Goal: Obtain resource: Download file/media

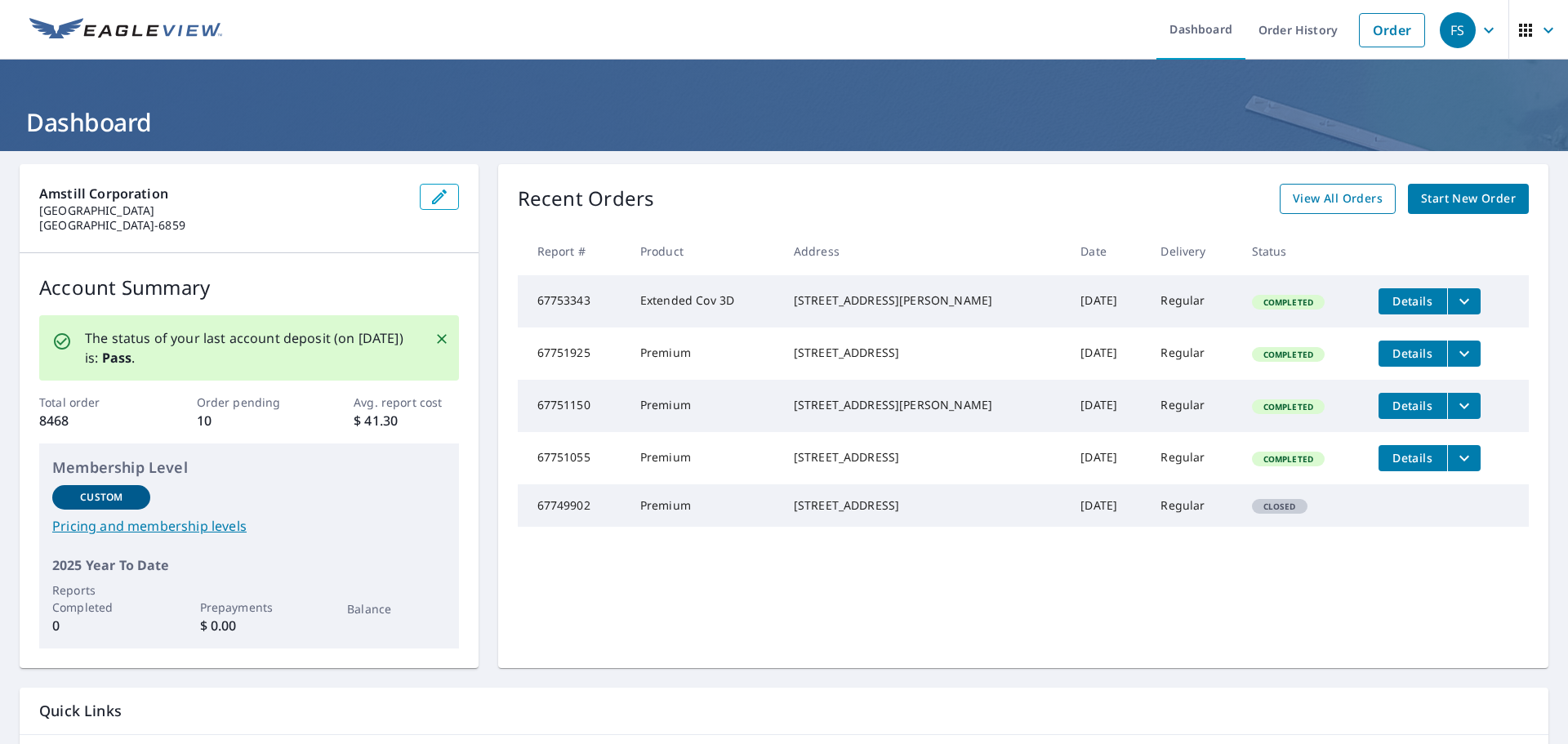
click at [1318, 196] on span "View All Orders" at bounding box center [1338, 198] width 90 height 20
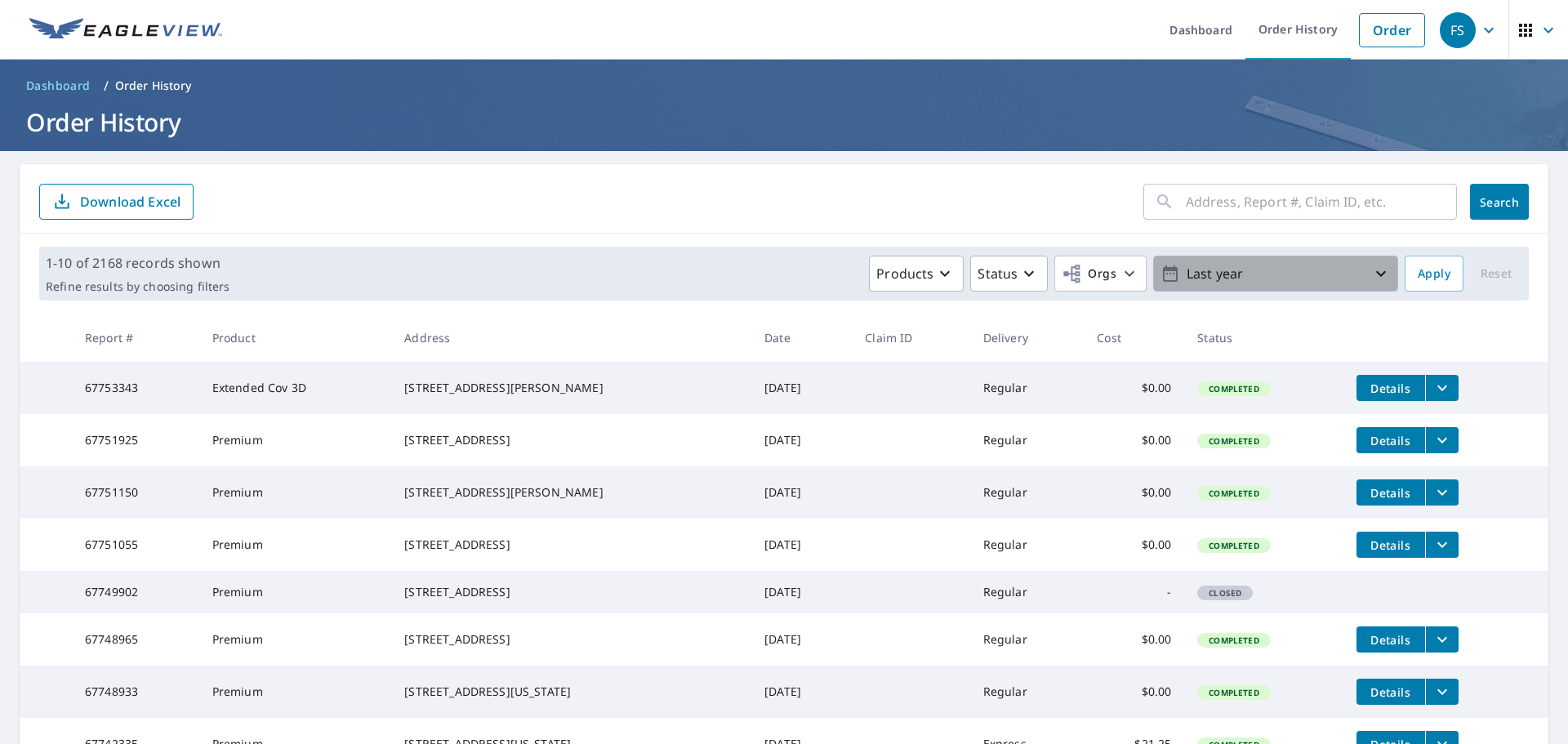
click at [1308, 276] on p "Last year" at bounding box center [1276, 274] width 191 height 29
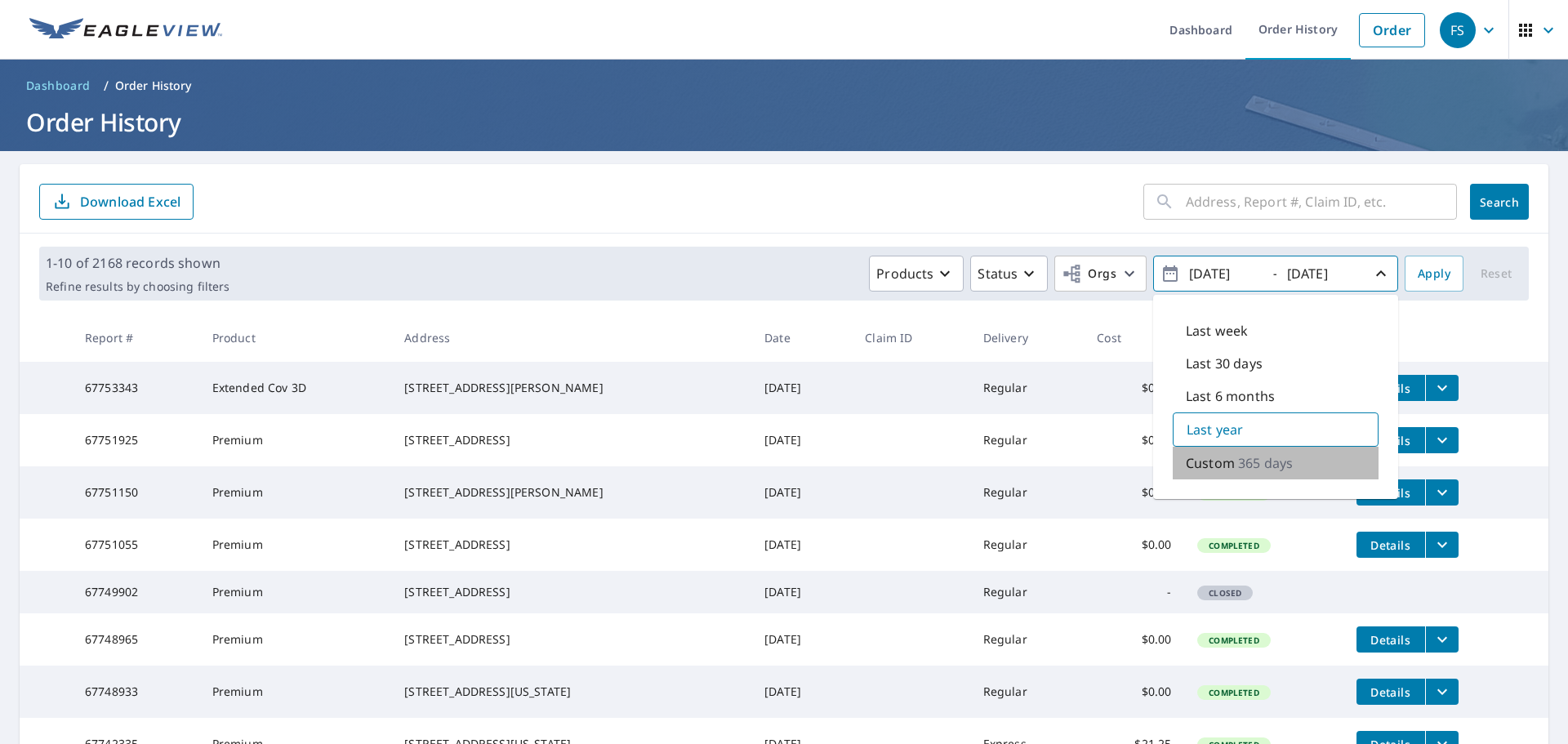
click at [1214, 472] on p "Custom" at bounding box center [1210, 464] width 49 height 20
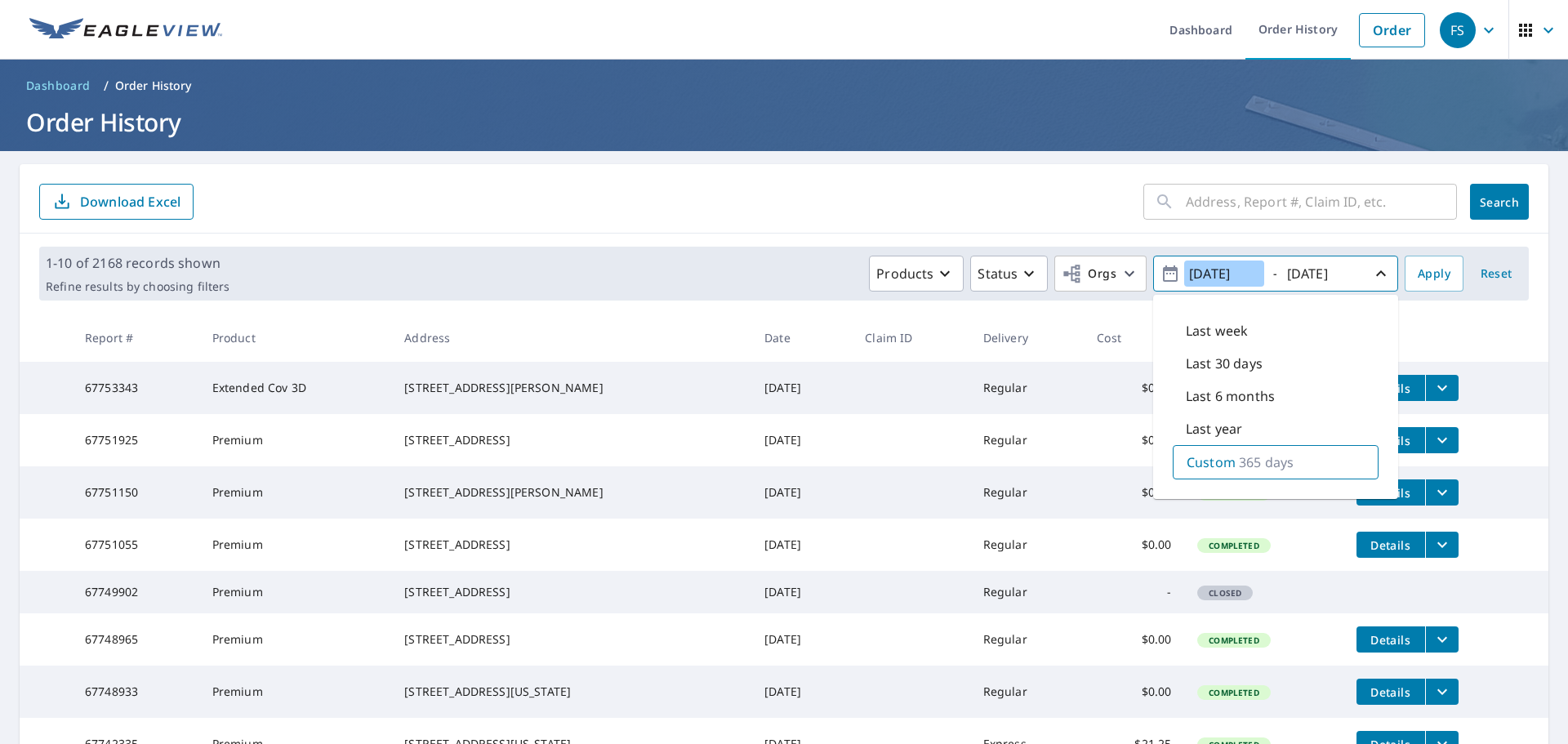
drag, startPoint x: 1250, startPoint y: 274, endPoint x: 1178, endPoint y: 278, distance: 72.1
click at [1184, 278] on input "[DATE]" at bounding box center [1224, 273] width 80 height 26
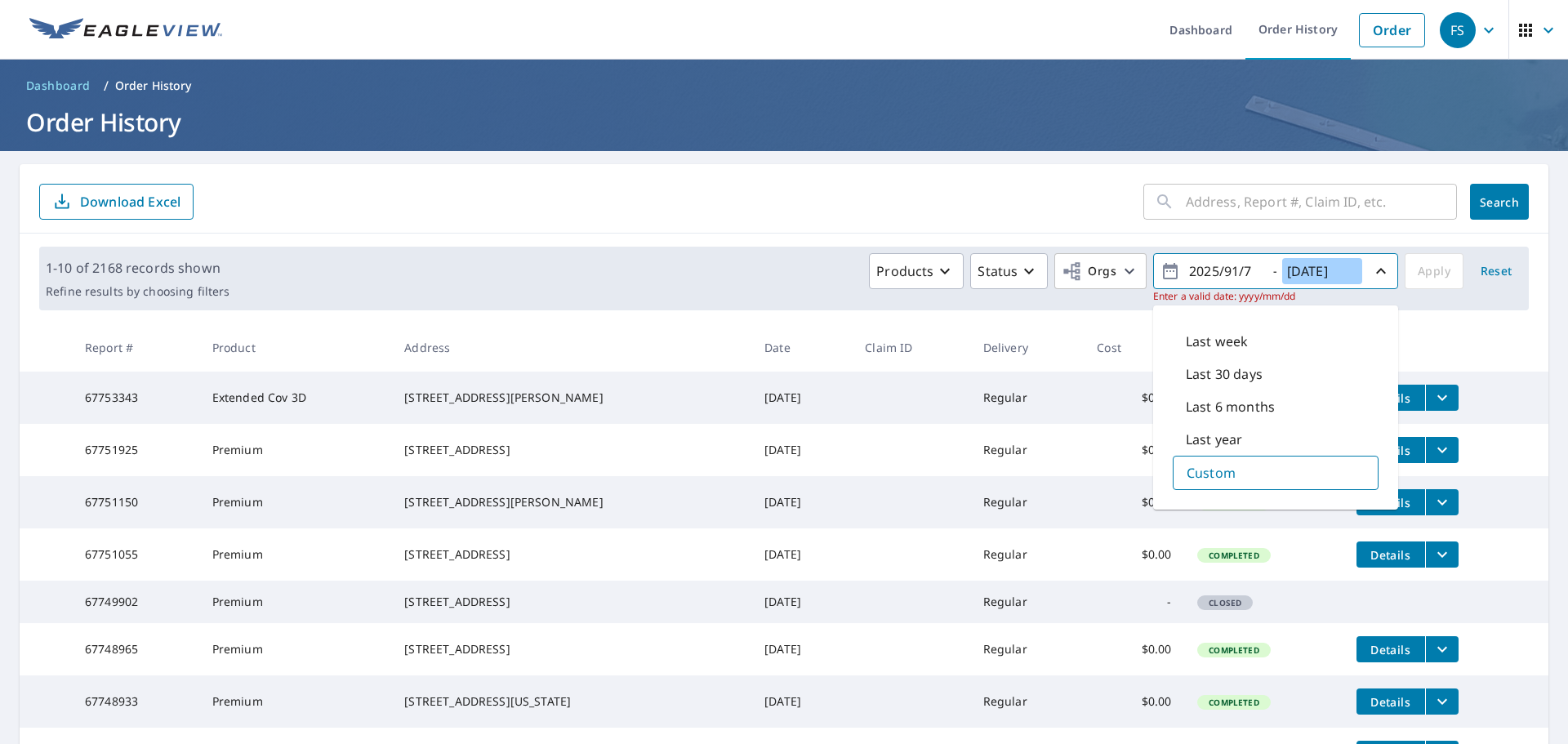
drag, startPoint x: 1276, startPoint y: 264, endPoint x: 1345, endPoint y: 273, distance: 69.6
click at [1345, 273] on input "[DATE]" at bounding box center [1322, 271] width 80 height 26
click at [1301, 279] on input "[DATE]" at bounding box center [1322, 271] width 80 height 26
click at [1310, 273] on input "[DATE]" at bounding box center [1322, 271] width 80 height 26
drag, startPoint x: 1314, startPoint y: 269, endPoint x: 1327, endPoint y: 271, distance: 13.2
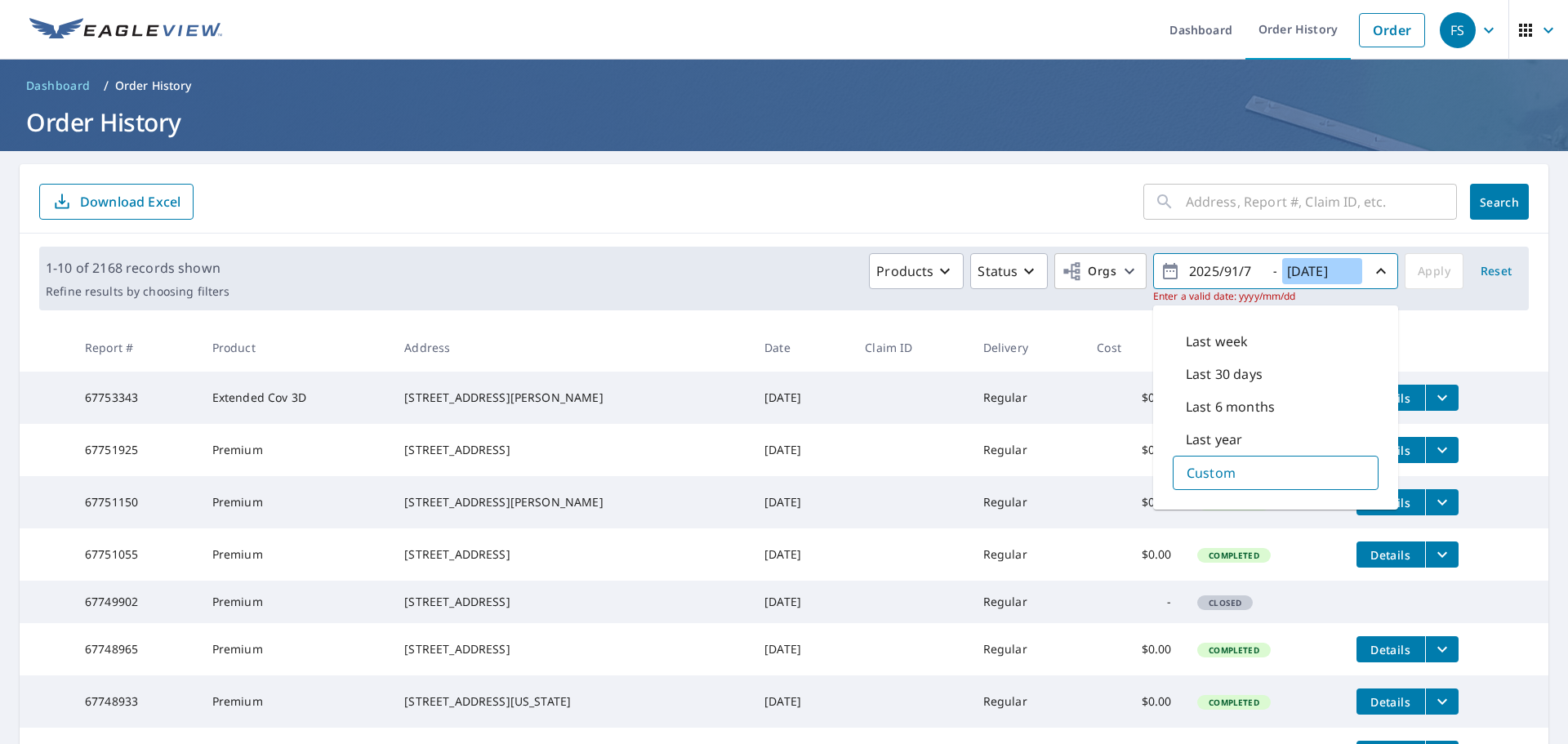
click at [1327, 271] on input "[DATE]" at bounding box center [1322, 271] width 80 height 26
click at [1223, 274] on input "2025/91/7" at bounding box center [1224, 271] width 80 height 26
click at [1227, 272] on input "2025/91/7" at bounding box center [1224, 271] width 80 height 26
drag, startPoint x: 1227, startPoint y: 270, endPoint x: 1166, endPoint y: 282, distance: 62.2
click at [1166, 282] on span "2025/97 - [DATE]" at bounding box center [1275, 271] width 230 height 29
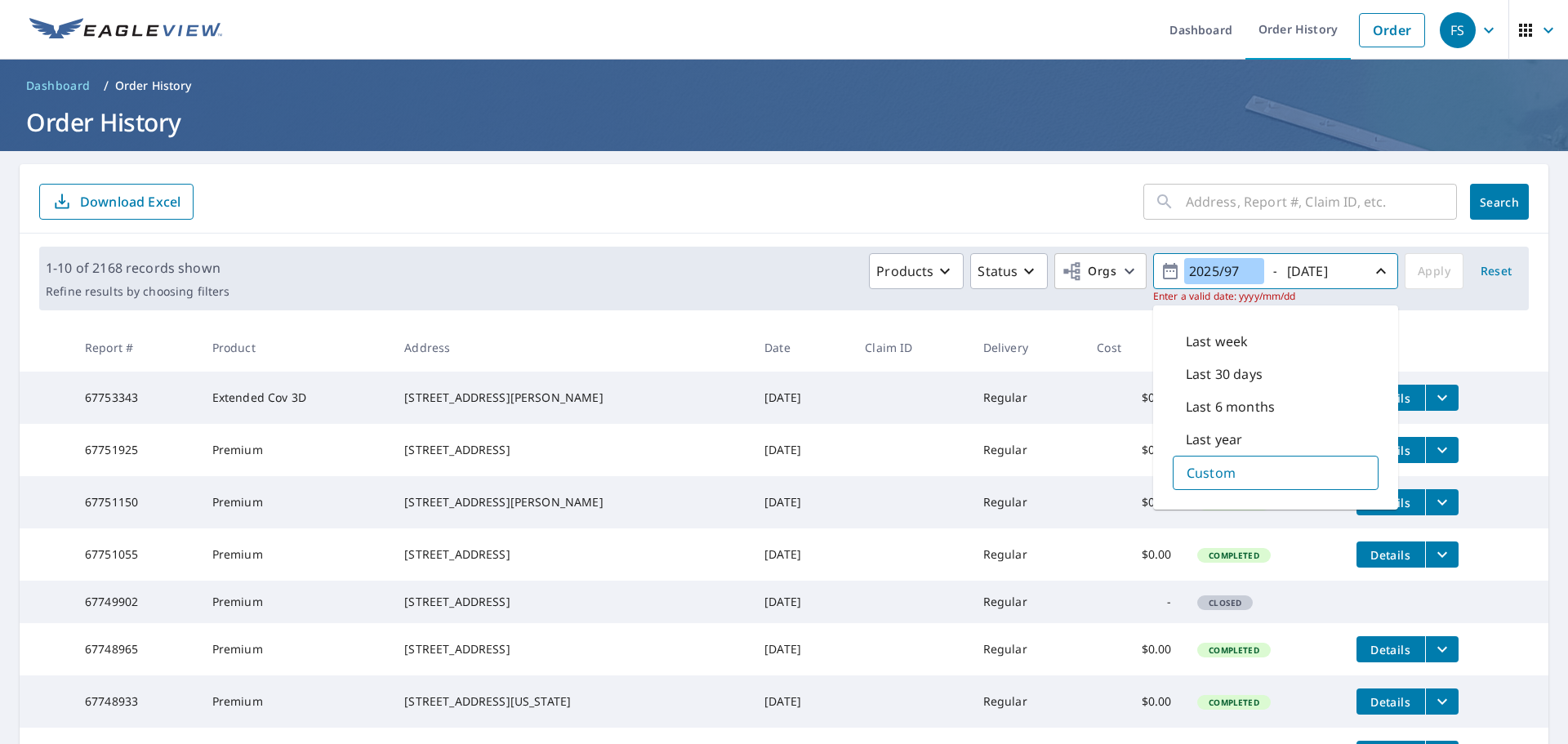
click at [1217, 275] on input "2025/97" at bounding box center [1224, 271] width 80 height 26
type input "2025/97"
click at [1318, 273] on input "[DATE]" at bounding box center [1322, 271] width 80 height 26
click at [1223, 272] on input "2025/97" at bounding box center [1224, 271] width 80 height 26
click at [1208, 271] on input "2025/97" at bounding box center [1224, 271] width 80 height 26
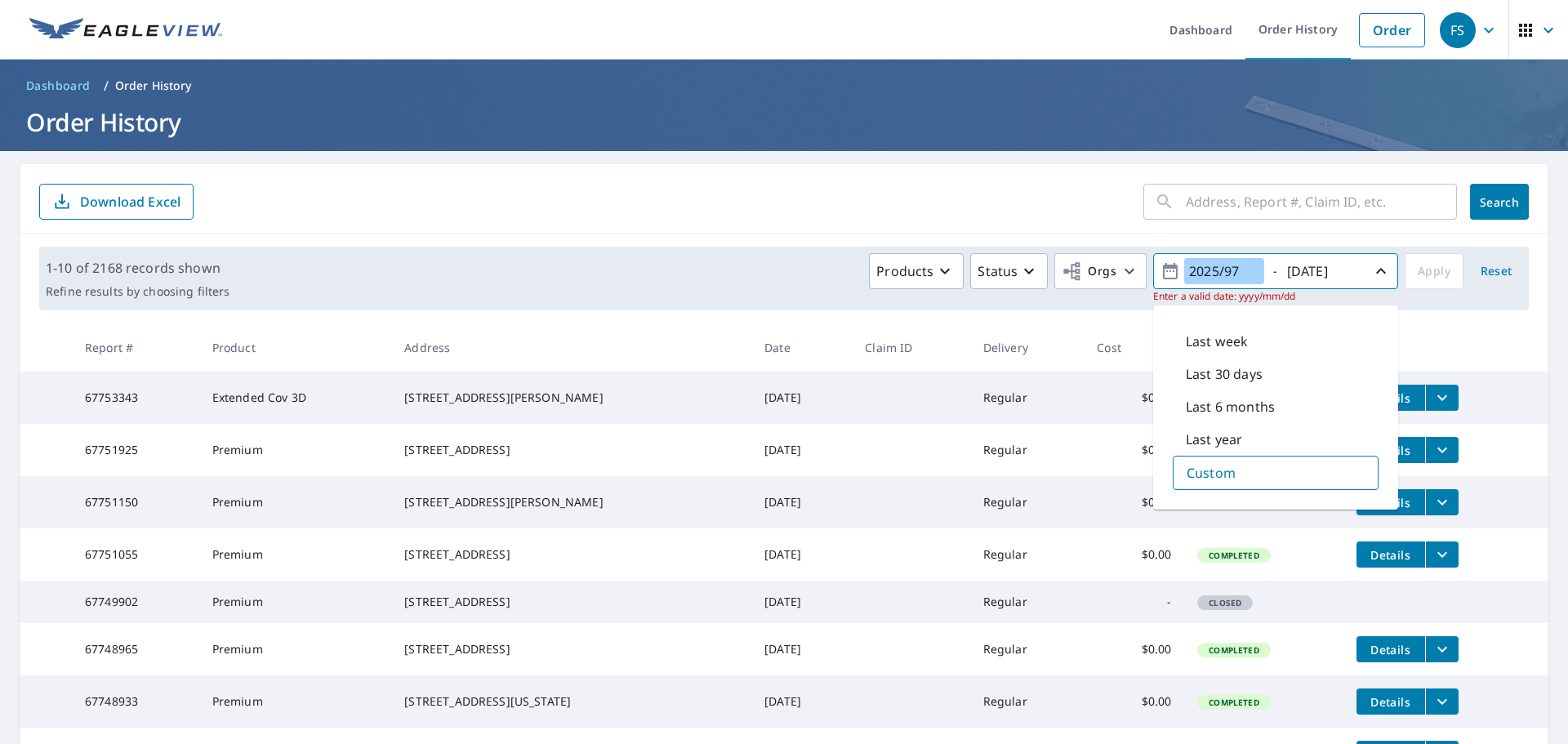
drag, startPoint x: 1229, startPoint y: 272, endPoint x: 1159, endPoint y: 273, distance: 70.0
click at [1160, 273] on span "2025/97 - [DATE]" at bounding box center [1275, 271] width 230 height 29
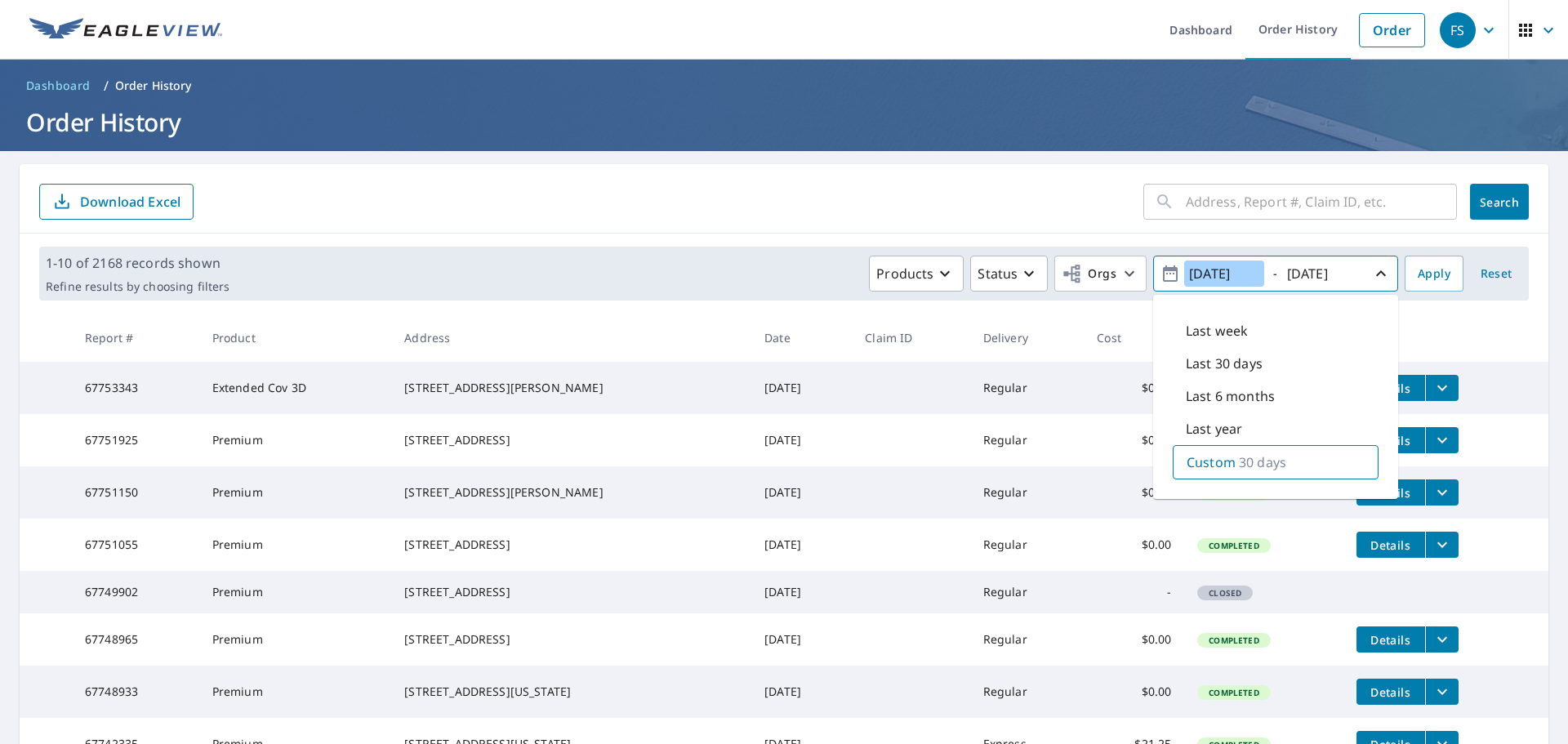
type input "[DATE]"
click at [1322, 272] on input "[DATE]" at bounding box center [1322, 273] width 80 height 26
drag, startPoint x: 1315, startPoint y: 276, endPoint x: 1341, endPoint y: 276, distance: 26.0
click at [1341, 276] on input "[DATE]" at bounding box center [1322, 273] width 80 height 26
click at [1312, 276] on input "[DATE]" at bounding box center [1322, 273] width 80 height 26
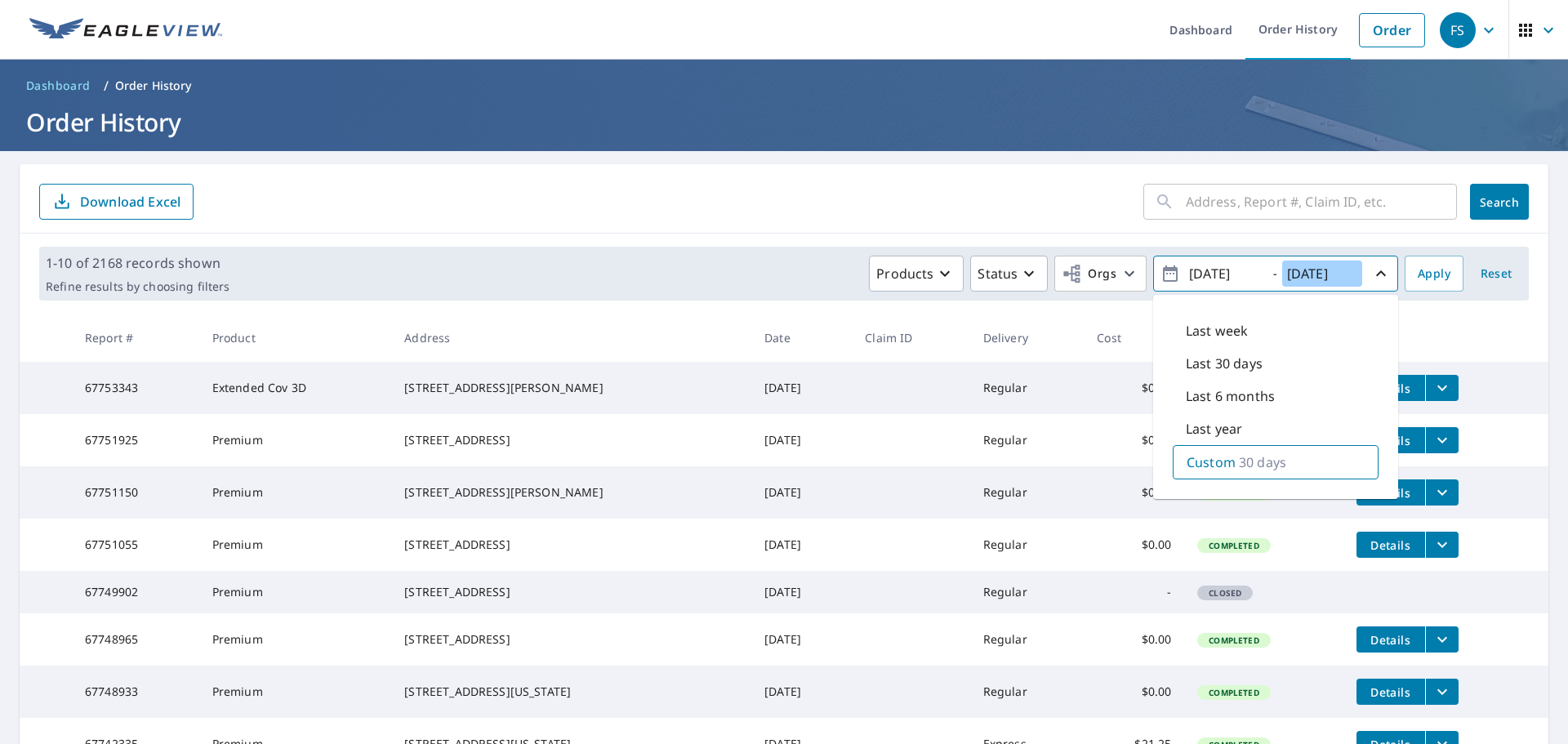
drag, startPoint x: 1312, startPoint y: 272, endPoint x: 1363, endPoint y: 273, distance: 51.0
click at [1363, 273] on span "[DATE] - [DATE]" at bounding box center [1275, 274] width 230 height 29
type input "[DATE]"
click at [1436, 281] on span "Apply" at bounding box center [1433, 274] width 33 height 20
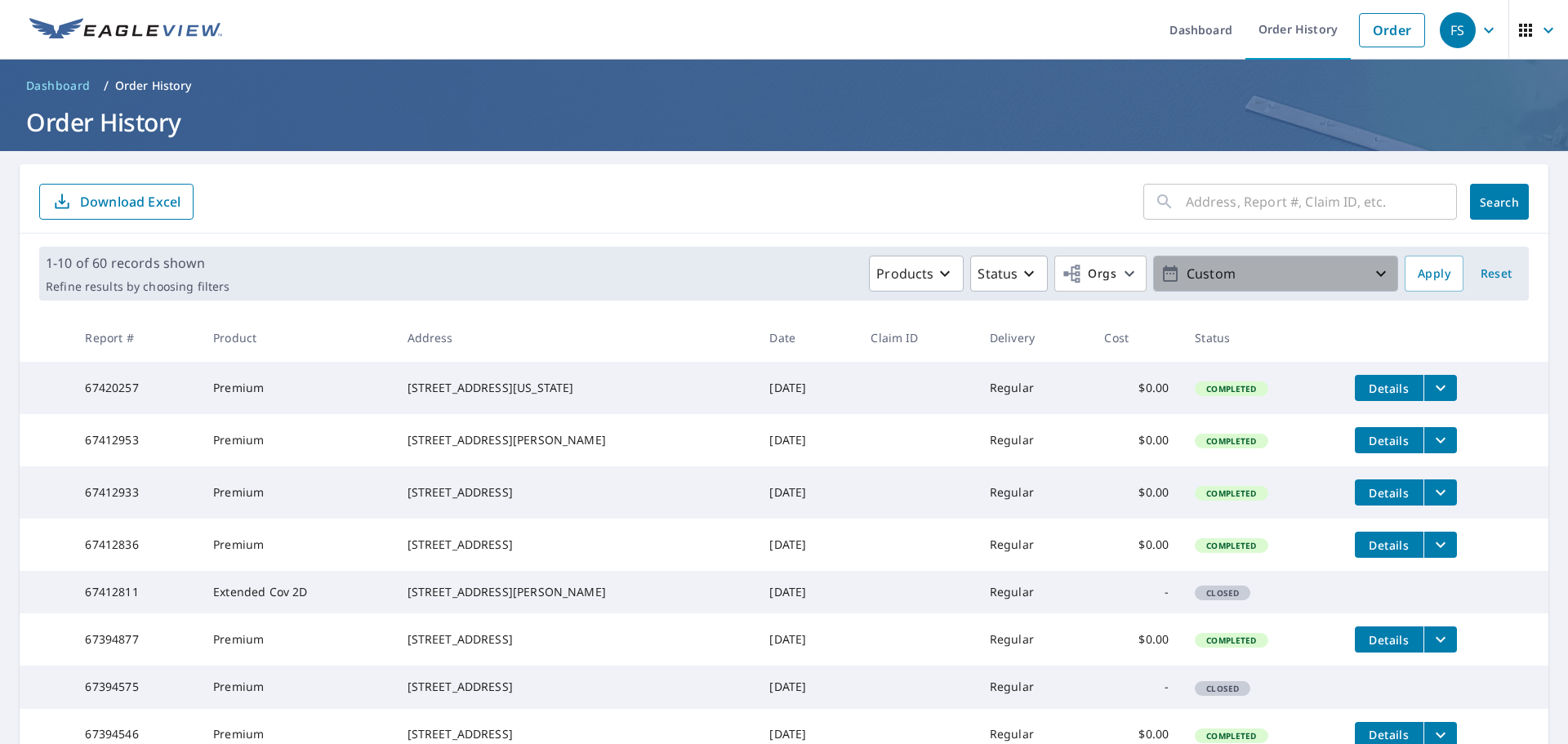
click at [1280, 275] on p "Custom" at bounding box center [1276, 274] width 191 height 29
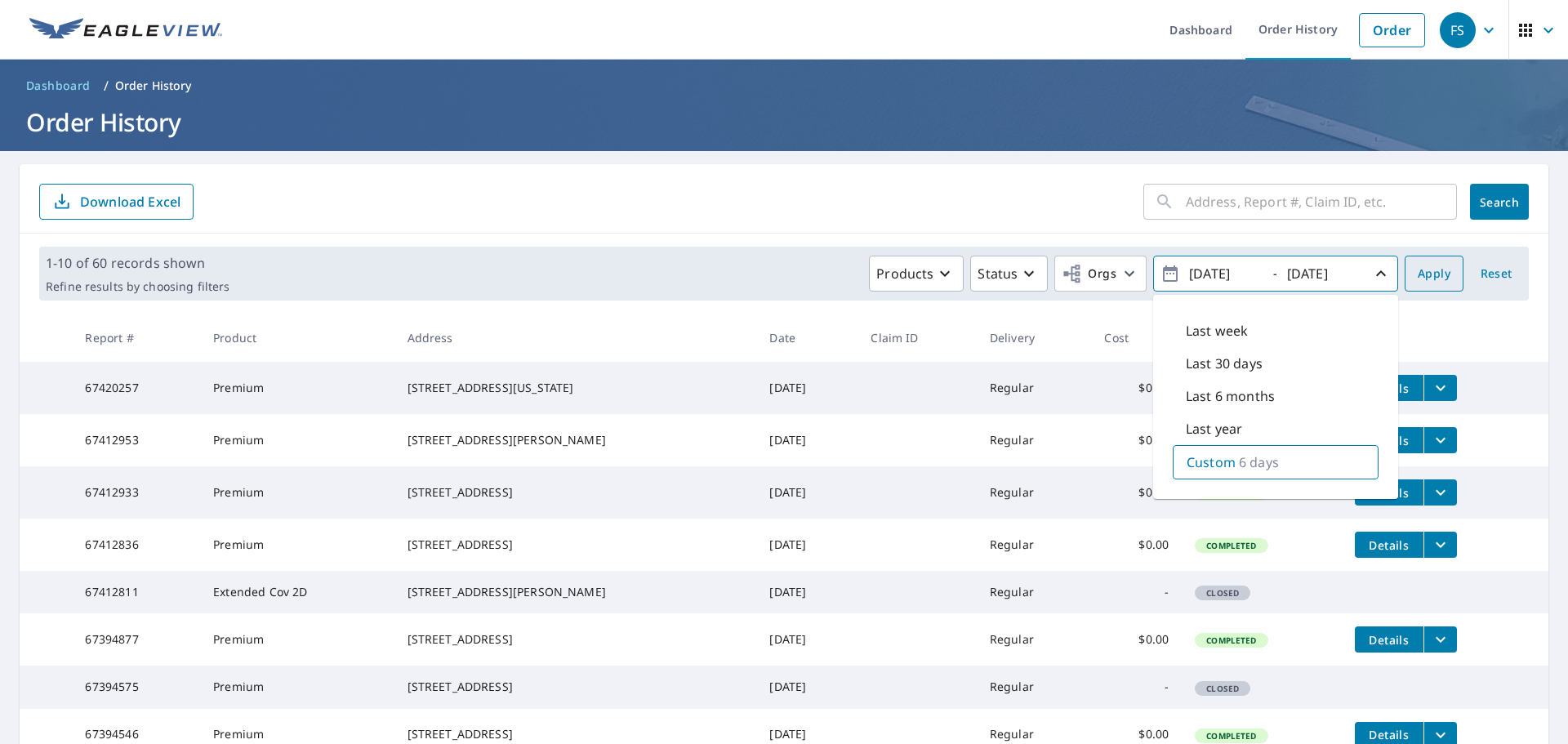
click at [1431, 280] on span "Apply" at bounding box center [1433, 274] width 33 height 20
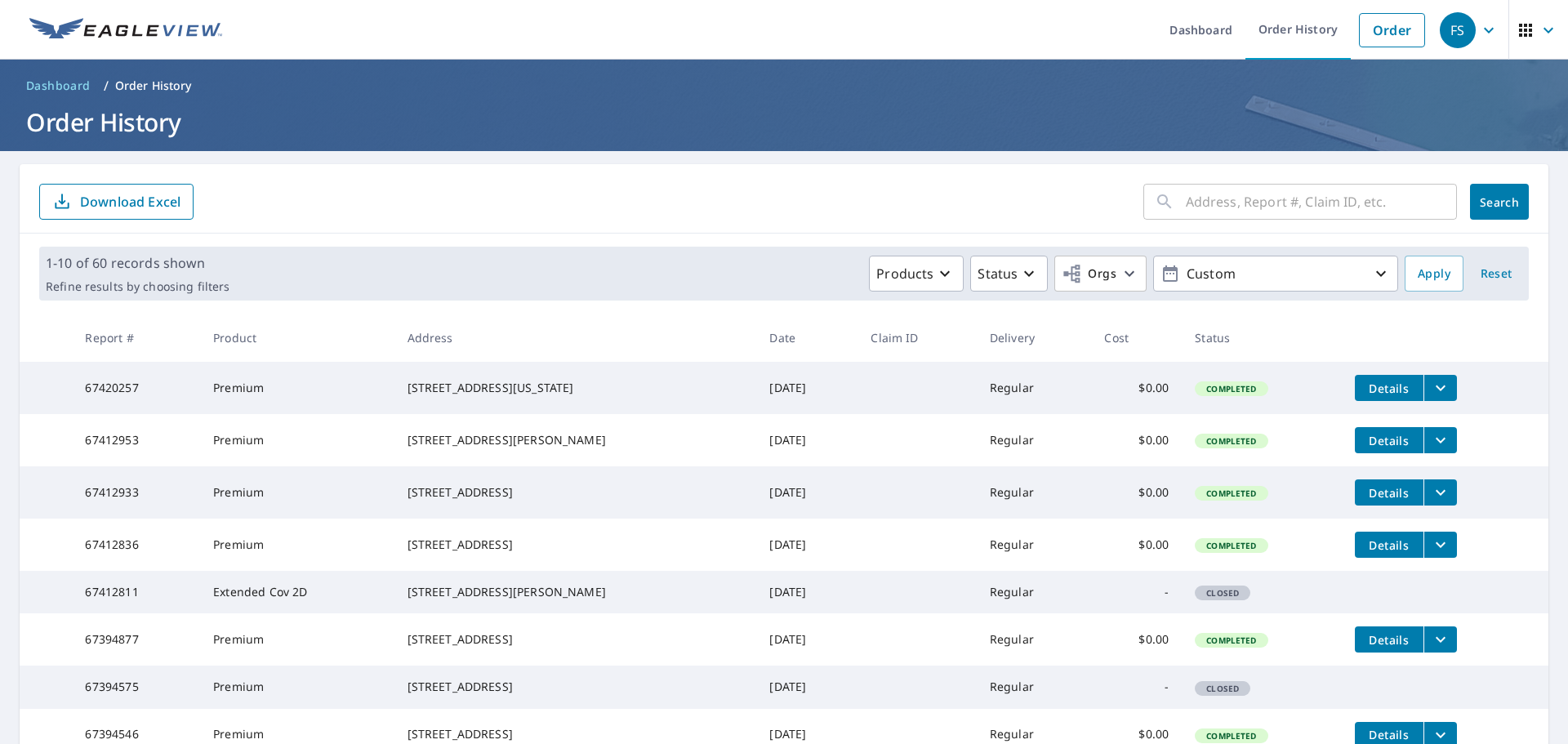
click at [97, 200] on p "Download Excel" at bounding box center [130, 201] width 101 height 18
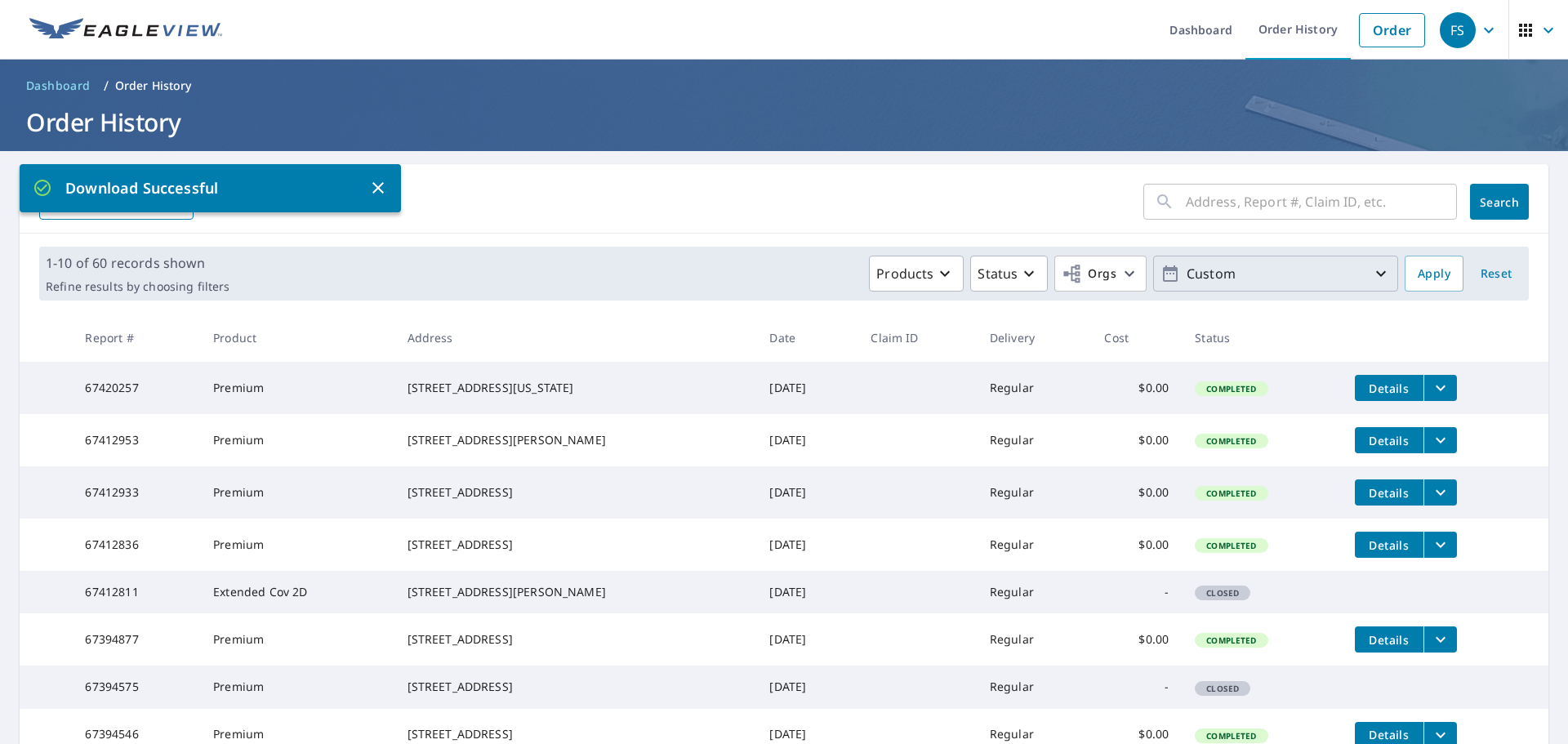
click at [1240, 265] on p "Custom" at bounding box center [1276, 274] width 191 height 29
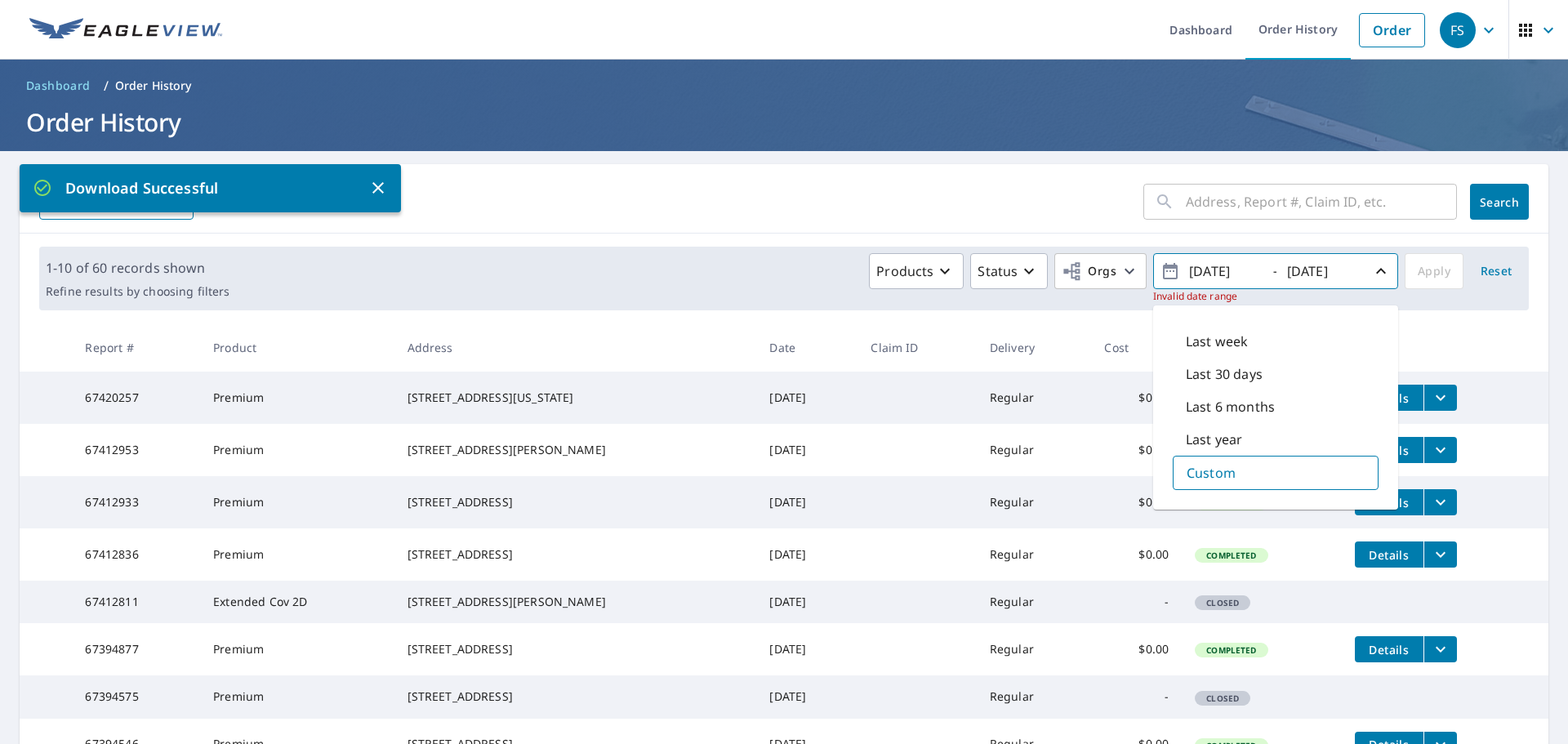
type input "[DATE]"
click at [1345, 270] on input "[DATE]" at bounding box center [1322, 271] width 80 height 26
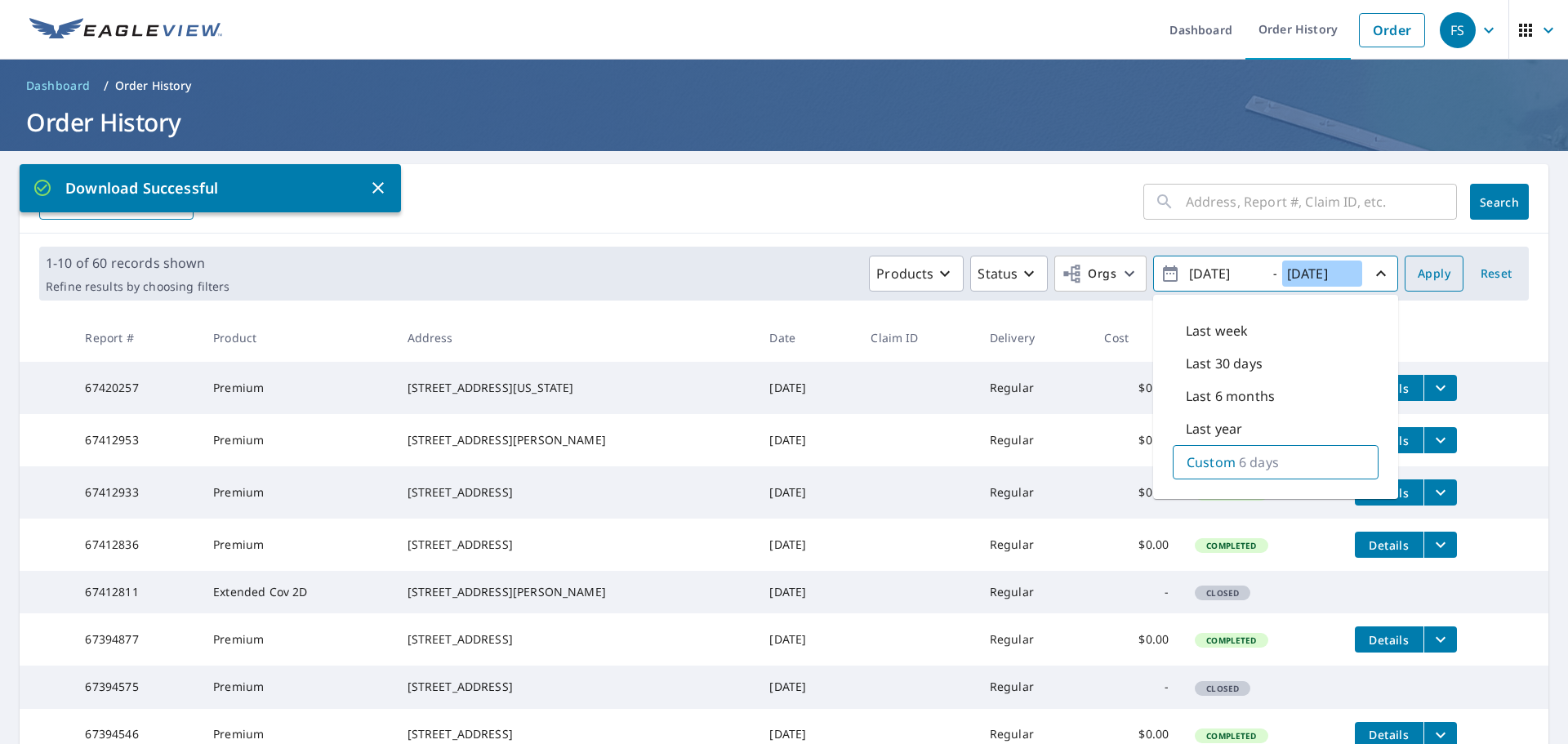
type input "[DATE]"
click at [1435, 275] on span "Apply" at bounding box center [1433, 274] width 33 height 20
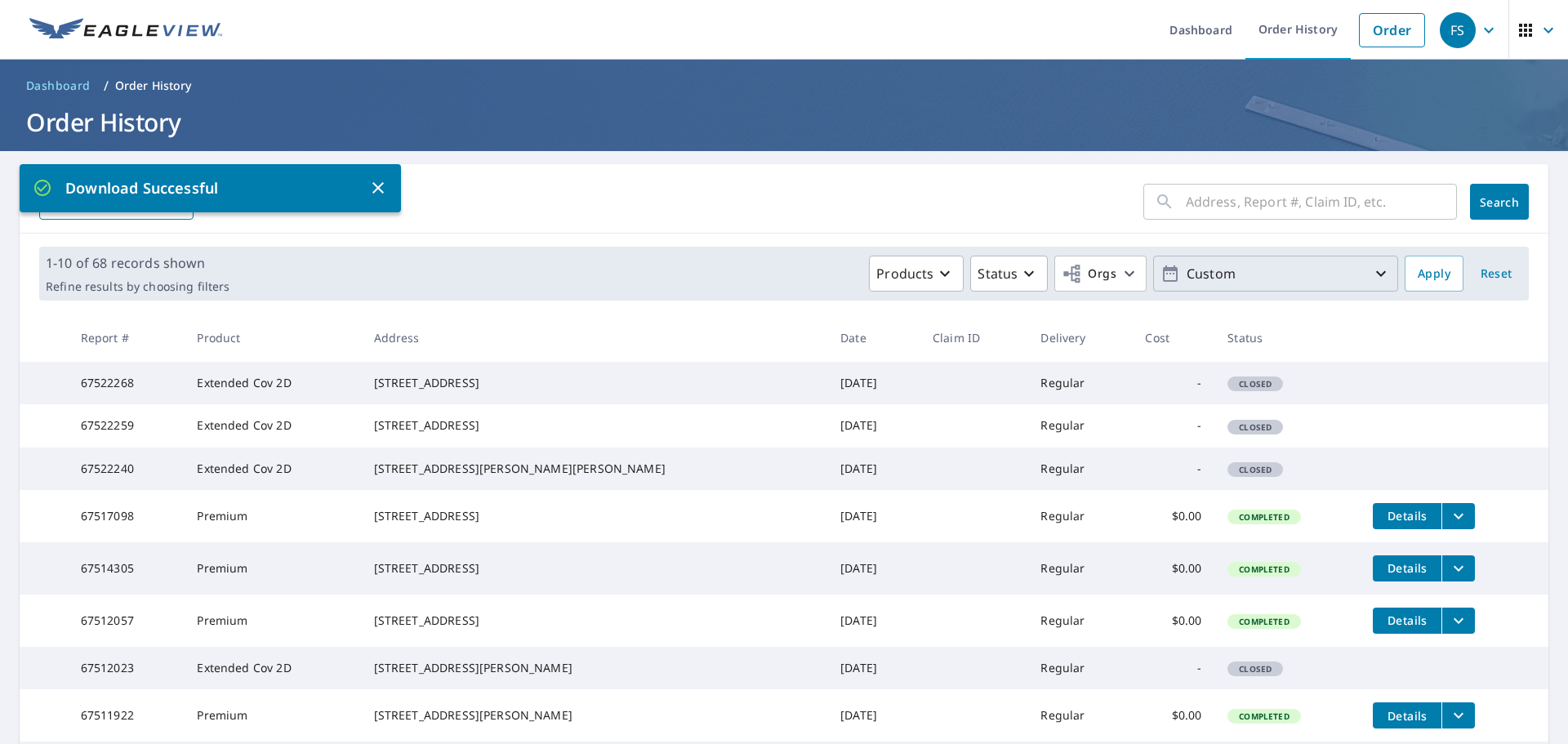
click at [1325, 277] on p "Custom" at bounding box center [1276, 274] width 191 height 29
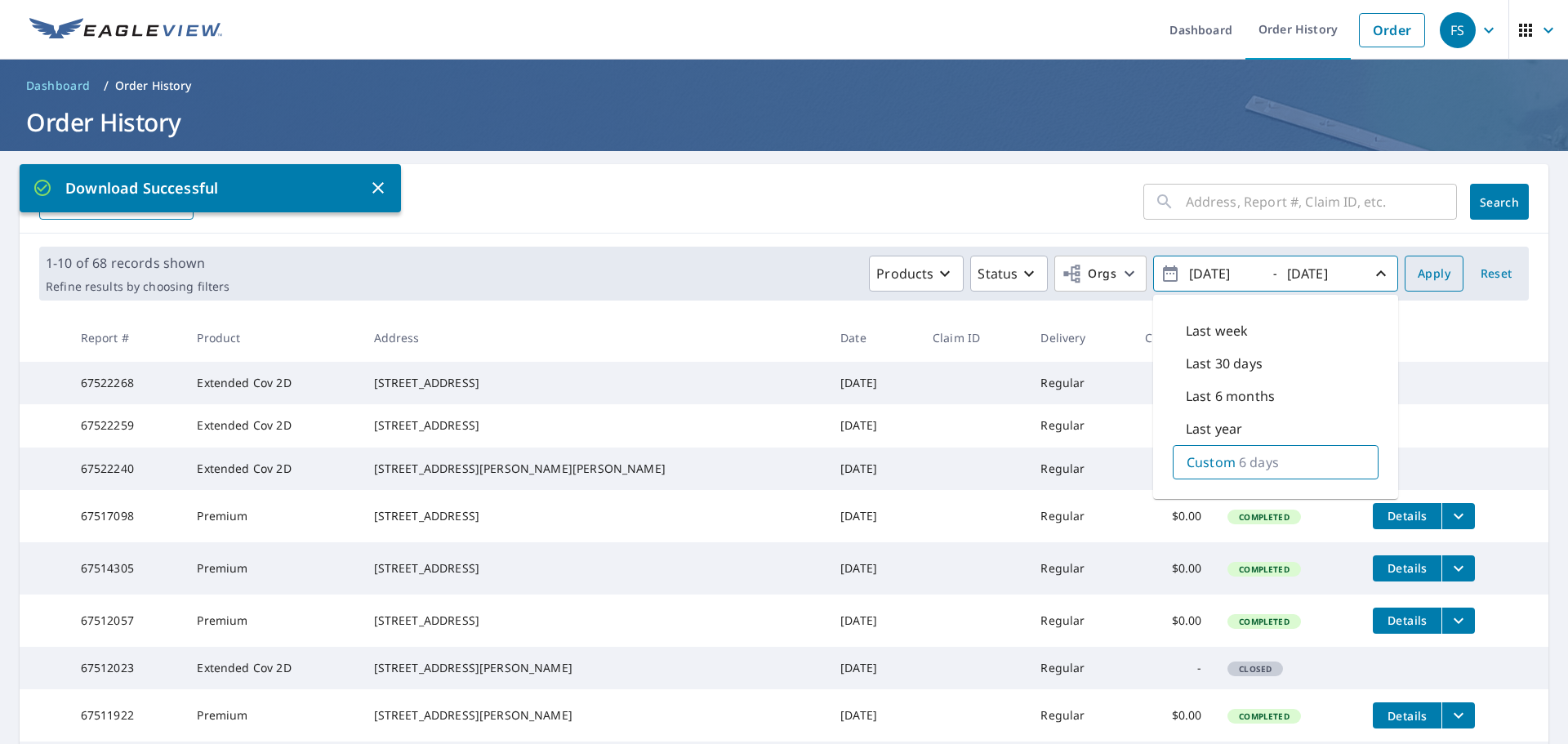
click at [1419, 266] on span "Apply" at bounding box center [1433, 274] width 33 height 20
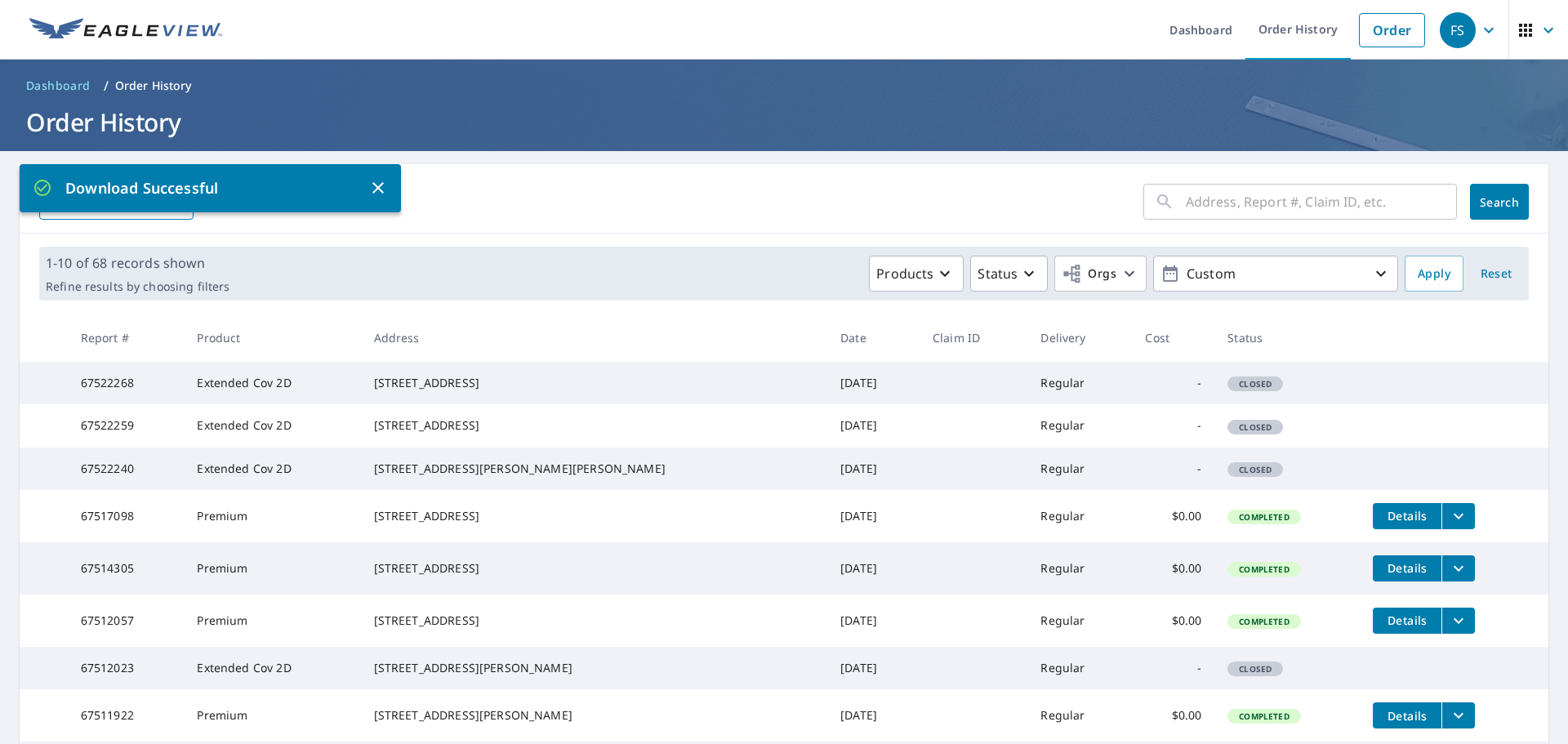
click at [384, 189] on icon "button" at bounding box center [379, 188] width 20 height 20
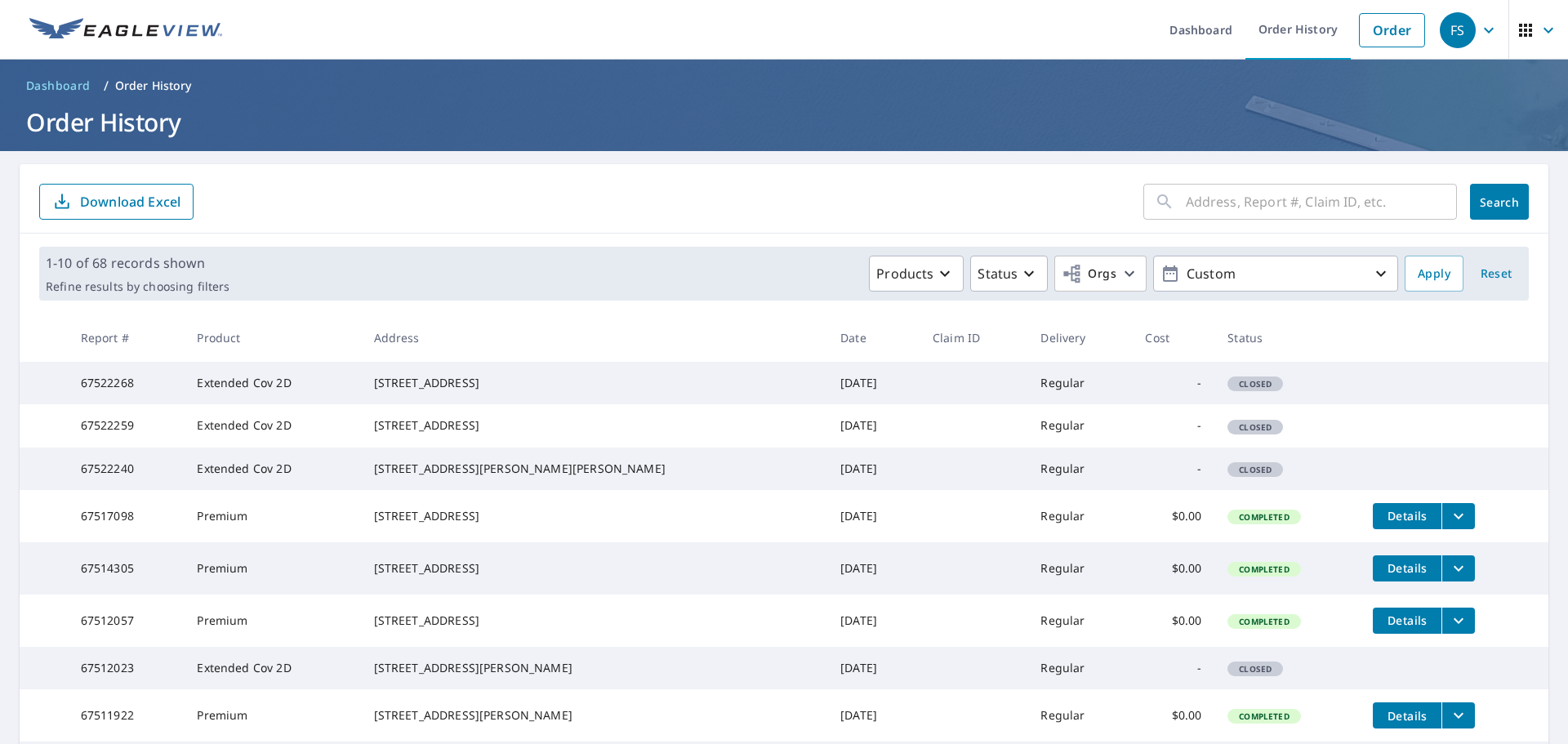
click at [122, 204] on p "Download Excel" at bounding box center [130, 201] width 101 height 18
